Goal: Information Seeking & Learning: Compare options

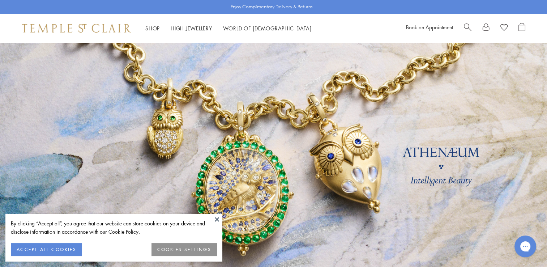
click at [215, 218] on button at bounding box center [217, 219] width 11 height 11
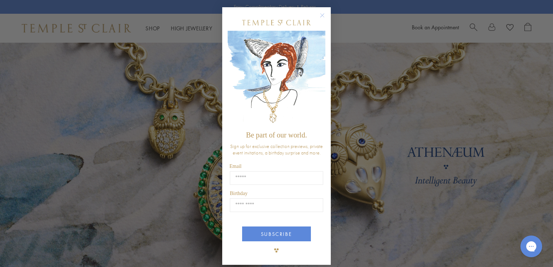
click at [318, 15] on circle "Close dialog" at bounding box center [322, 15] width 9 height 9
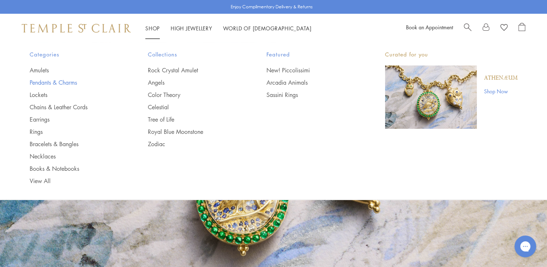
click at [66, 81] on link "Pendants & Charms" at bounding box center [75, 83] width 90 height 8
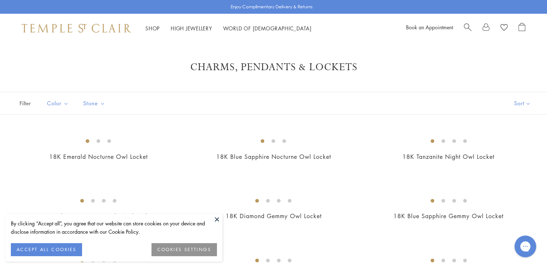
click at [36, 248] on button "ACCEPT ALL COOKIES" at bounding box center [46, 249] width 71 height 13
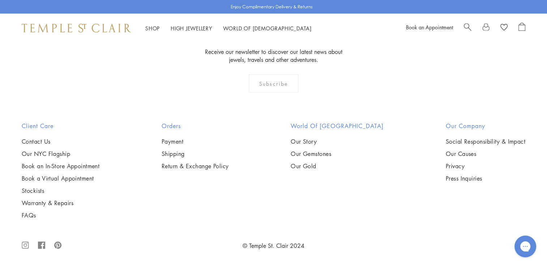
scroll to position [4596, 0]
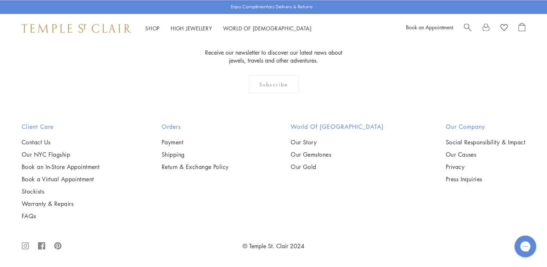
scroll to position [3582, 0]
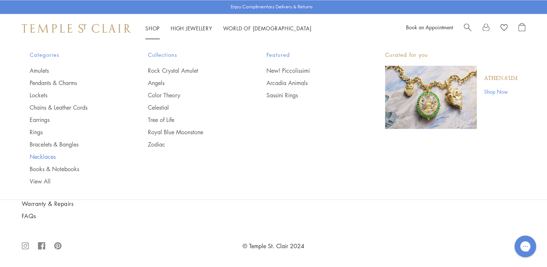
click at [46, 155] on link "Necklaces" at bounding box center [75, 156] width 90 height 8
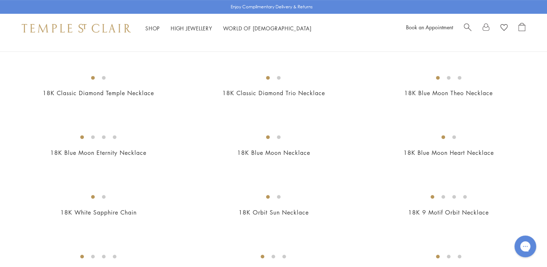
scroll to position [289, 0]
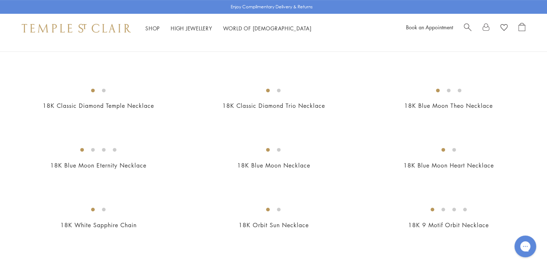
click at [0, 0] on img at bounding box center [0, 0] width 0 height 0
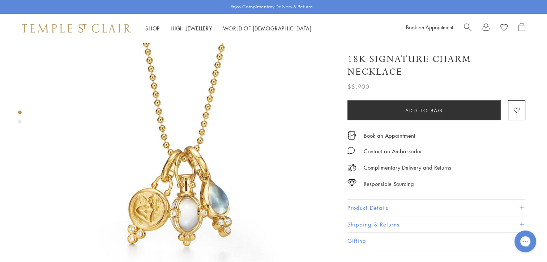
scroll to position [36, 0]
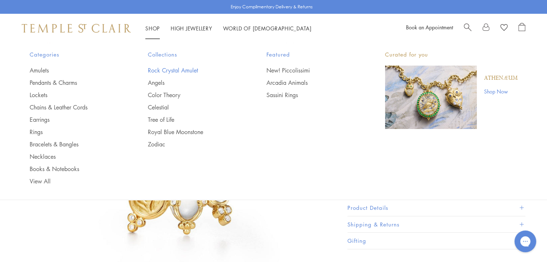
click at [181, 70] on link "Rock Crystal Amulet" at bounding box center [193, 70] width 90 height 8
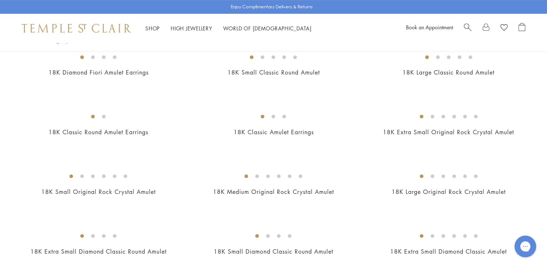
scroll to position [326, 0]
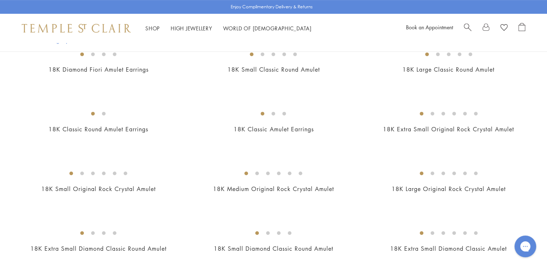
click at [0, 0] on img at bounding box center [0, 0] width 0 height 0
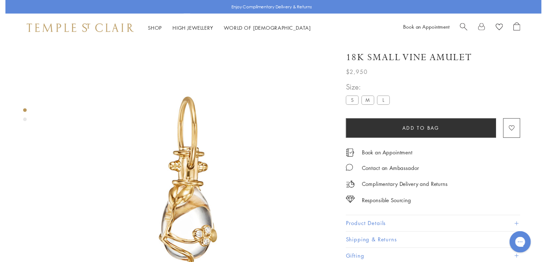
scroll to position [43, 0]
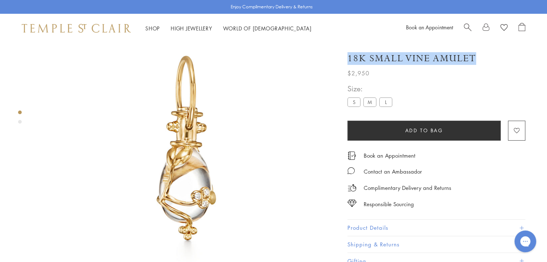
drag, startPoint x: 349, startPoint y: 56, endPoint x: 474, endPoint y: 55, distance: 125.2
click at [474, 55] on h1 "18K Small Vine Amulet" at bounding box center [412, 58] width 129 height 13
drag, startPoint x: 474, startPoint y: 55, endPoint x: 476, endPoint y: 51, distance: 3.7
click at [476, 51] on div "18K Small Vine Amulet $2,950 The 18K Vine Amulet is part of the Tree of Life co…" at bounding box center [437, 61] width 178 height 33
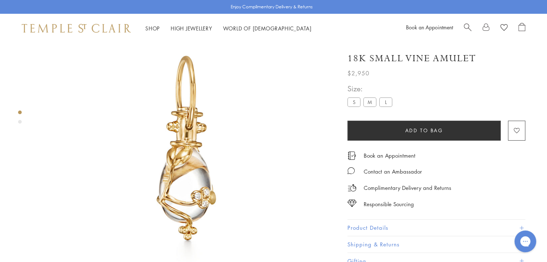
drag, startPoint x: 476, startPoint y: 51, endPoint x: 466, endPoint y: 56, distance: 10.7
click at [332, 45] on img at bounding box center [186, 150] width 301 height 301
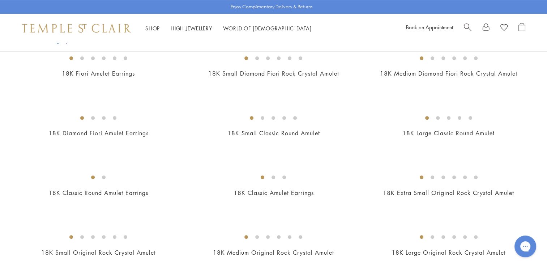
scroll to position [334, 0]
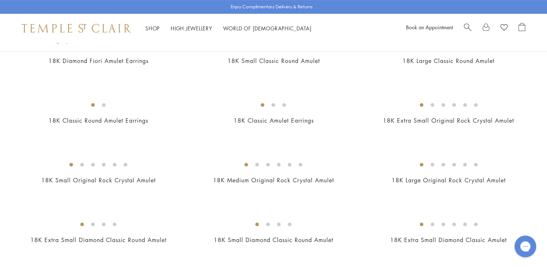
click at [0, 0] on img at bounding box center [0, 0] width 0 height 0
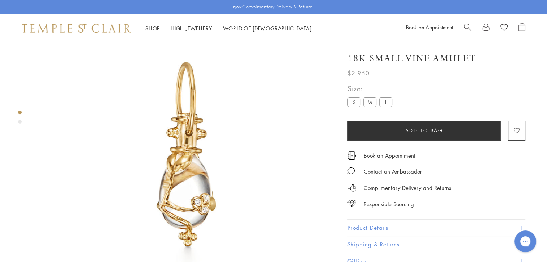
scroll to position [43, 0]
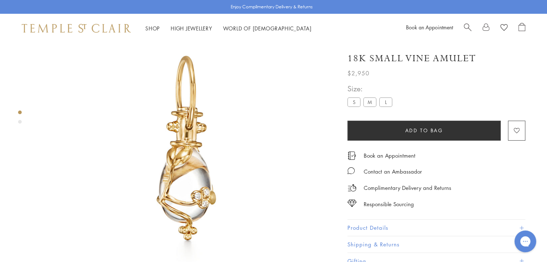
drag, startPoint x: 349, startPoint y: 55, endPoint x: 473, endPoint y: 55, distance: 124.5
click at [473, 55] on h1 "18K Small Vine Amulet" at bounding box center [412, 58] width 129 height 13
drag, startPoint x: 473, startPoint y: 55, endPoint x: 469, endPoint y: 53, distance: 4.6
drag, startPoint x: 469, startPoint y: 53, endPoint x: 436, endPoint y: 36, distance: 37.1
click at [436, 36] on div "Shop Shop Categories Amulets Pendants & Charms Lockets Chains & Leather Cords E…" at bounding box center [273, 28] width 547 height 29
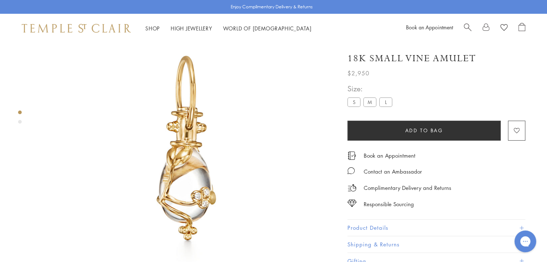
click at [473, 55] on h1 "18K Small Vine Amulet" at bounding box center [412, 58] width 129 height 13
drag, startPoint x: 350, startPoint y: 57, endPoint x: 466, endPoint y: 63, distance: 116.3
click at [466, 63] on h1 "18K Small Vine Amulet" at bounding box center [412, 58] width 129 height 13
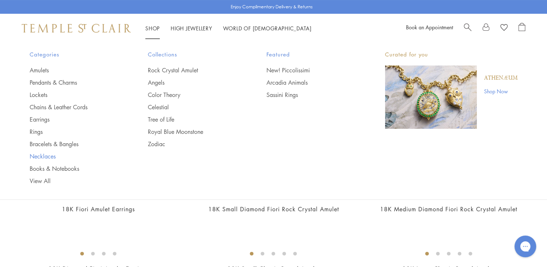
click at [38, 156] on link "Necklaces" at bounding box center [75, 156] width 90 height 8
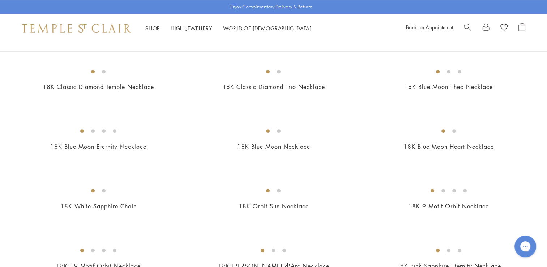
scroll to position [326, 0]
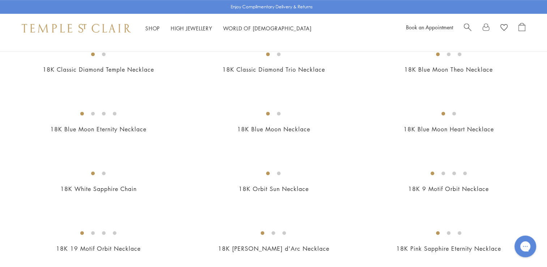
click at [0, 0] on img at bounding box center [0, 0] width 0 height 0
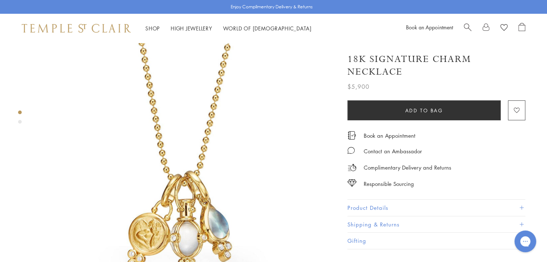
click at [521, 203] on button "Product Details" at bounding box center [437, 207] width 178 height 16
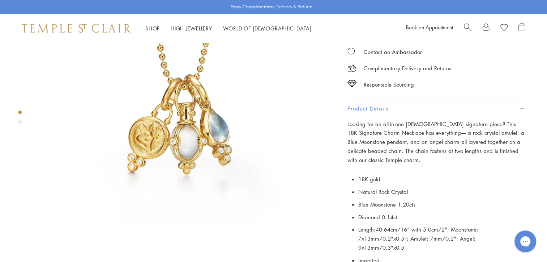
scroll to position [109, 0]
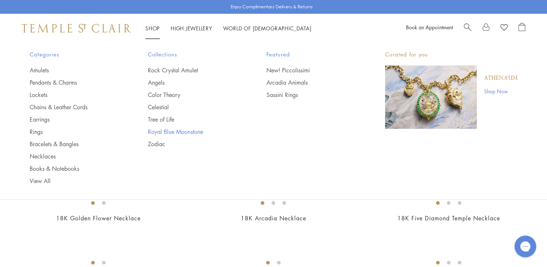
click at [162, 132] on link "Royal Blue Moonstone" at bounding box center [193, 132] width 90 height 8
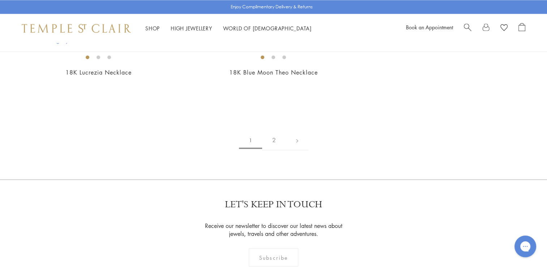
scroll to position [1230, 0]
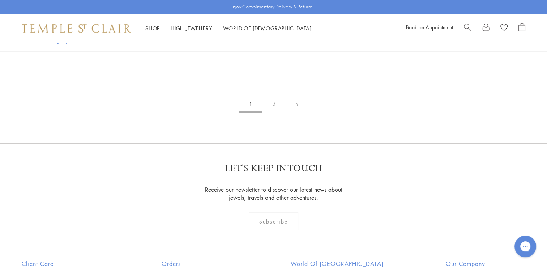
click at [0, 0] on img at bounding box center [0, 0] width 0 height 0
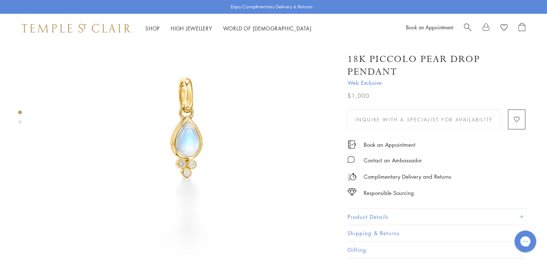
scroll to position [72, 0]
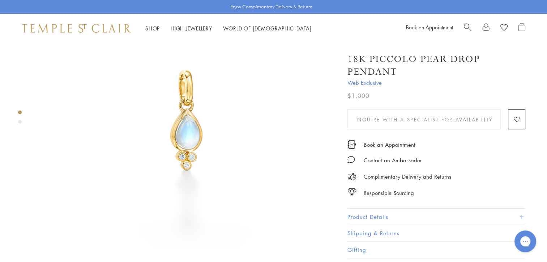
click at [523, 215] on span at bounding box center [522, 217] width 4 height 4
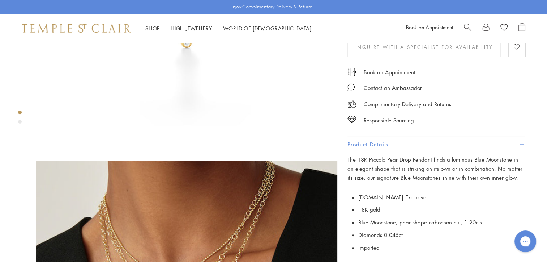
scroll to position [253, 0]
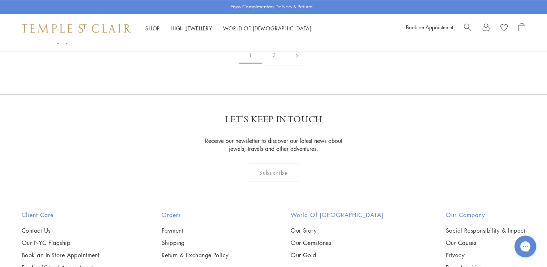
scroll to position [1203, 0]
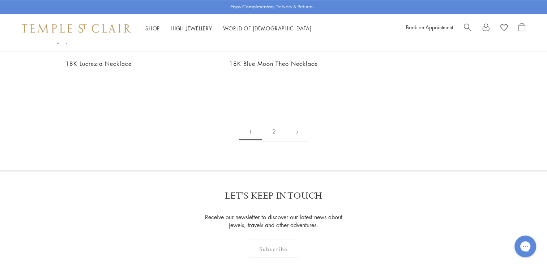
click at [0, 0] on img at bounding box center [0, 0] width 0 height 0
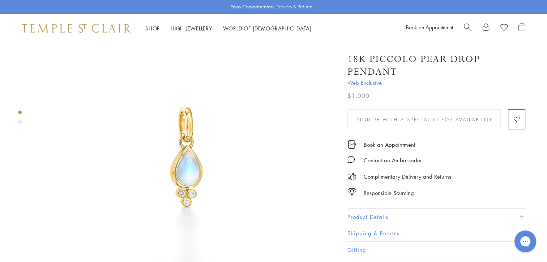
scroll to position [36, 0]
click at [523, 215] on span at bounding box center [522, 217] width 4 height 4
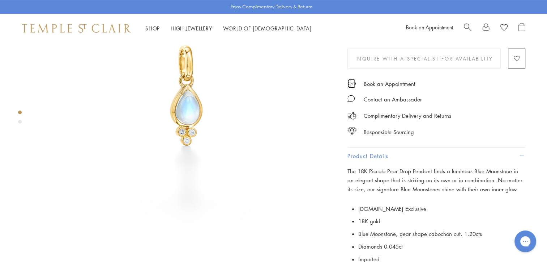
scroll to position [109, 0]
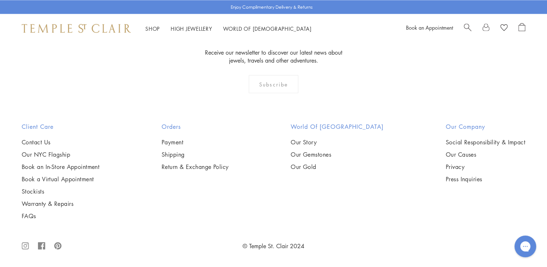
scroll to position [1420, 0]
click at [0, 0] on img at bounding box center [0, 0] width 0 height 0
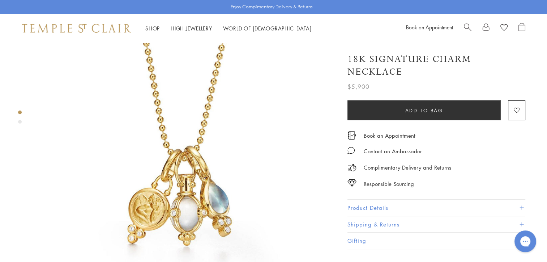
scroll to position [36, 0]
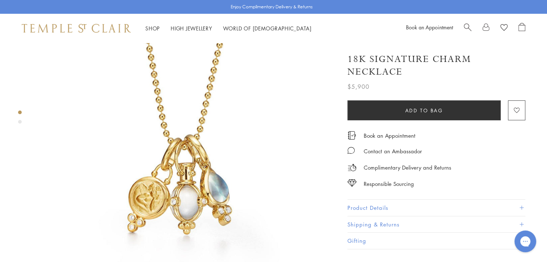
click at [524, 207] on button "Product Details" at bounding box center [437, 207] width 178 height 16
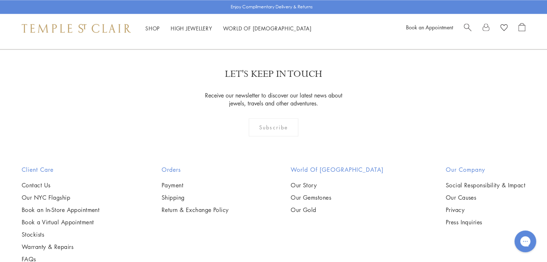
scroll to position [1086, 0]
